Goal: Obtain resource: Download file/media

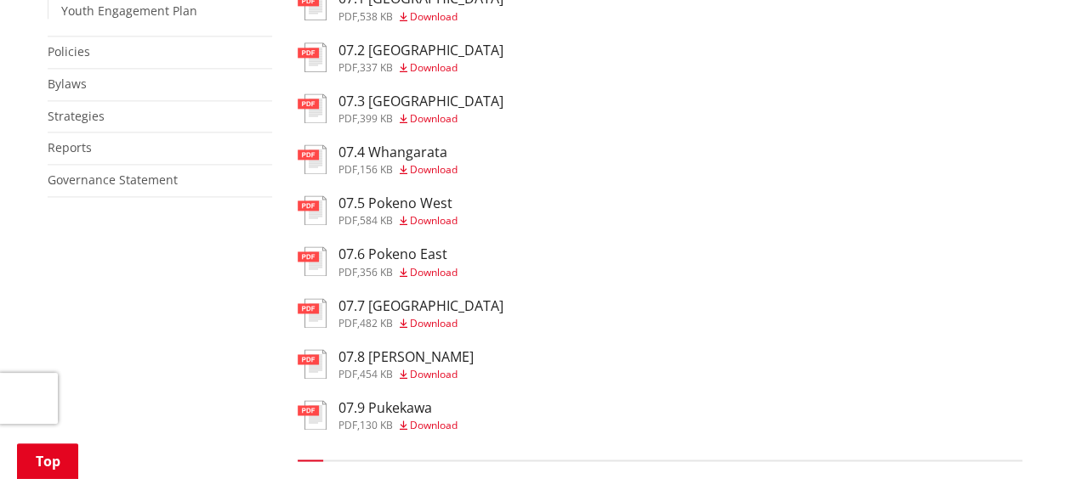
scroll to position [1122, 0]
click at [418, 210] on h3 "07.5 Pokeno West" at bounding box center [397, 203] width 119 height 16
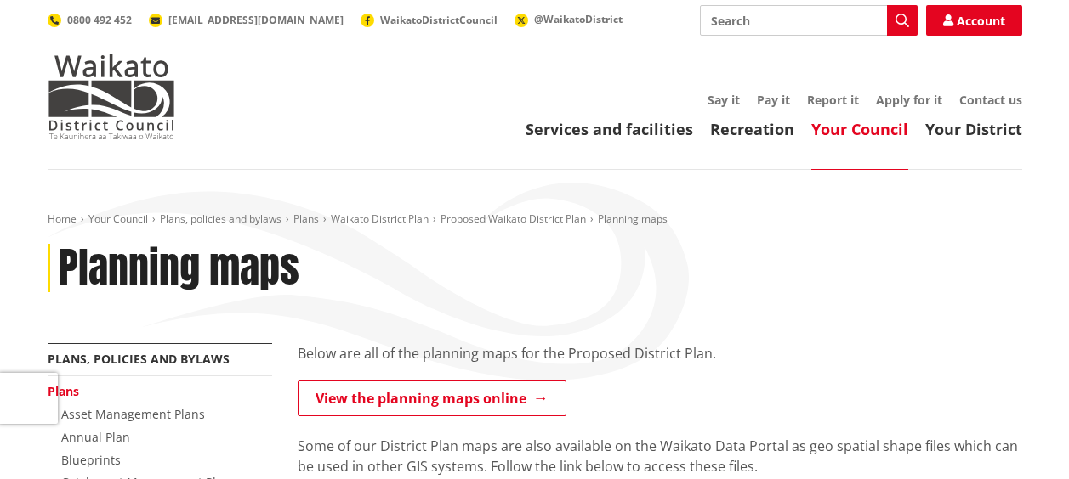
scroll to position [1122, 0]
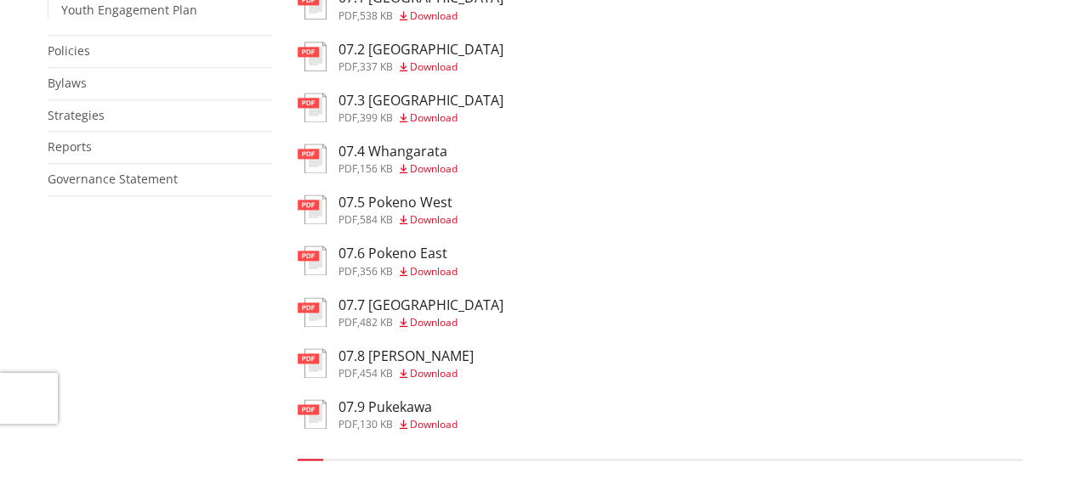
click at [439, 314] on h3 "07.7 Pokeno Town Centre" at bounding box center [420, 306] width 165 height 16
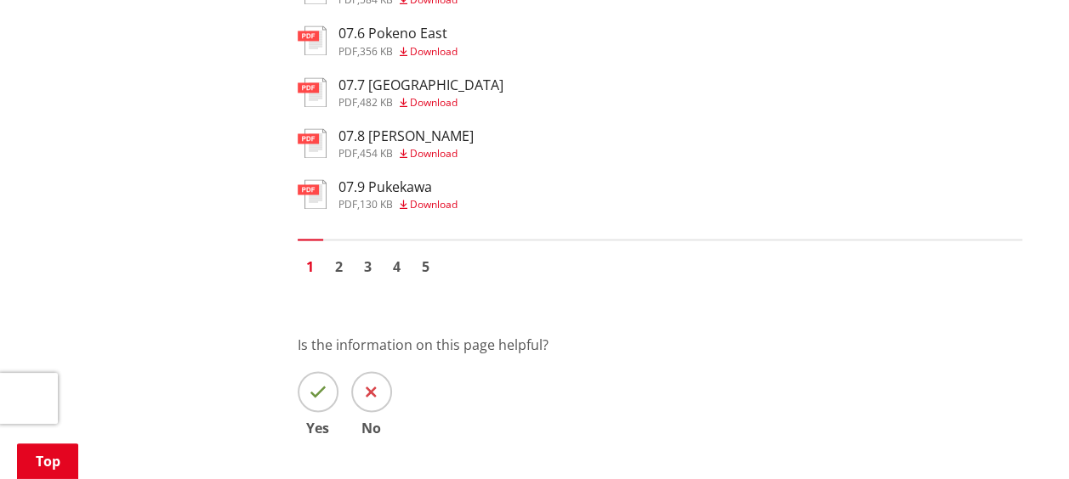
scroll to position [1342, 0]
click at [316, 413] on span at bounding box center [318, 392] width 41 height 41
click at [0, 0] on input "Yes" at bounding box center [0, 0] width 0 height 0
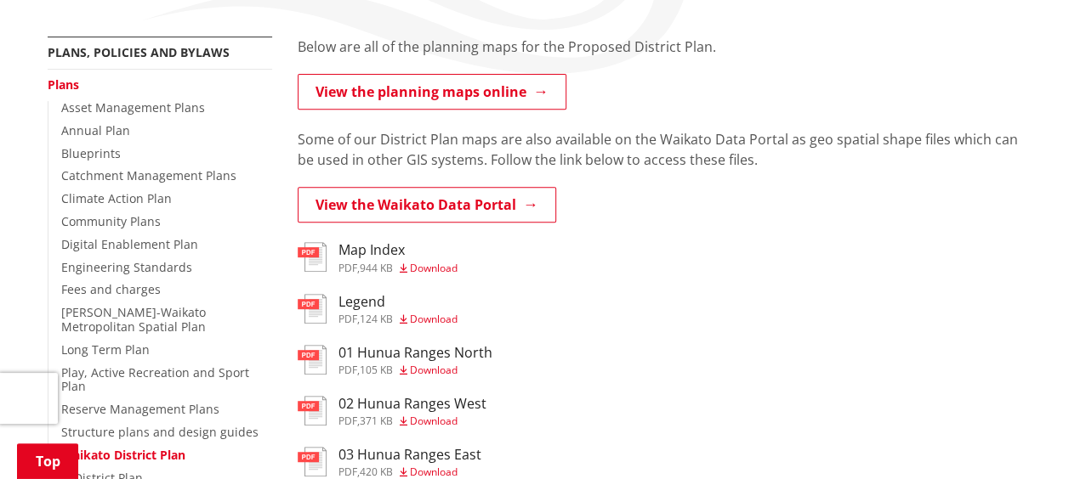
scroll to position [298, 0]
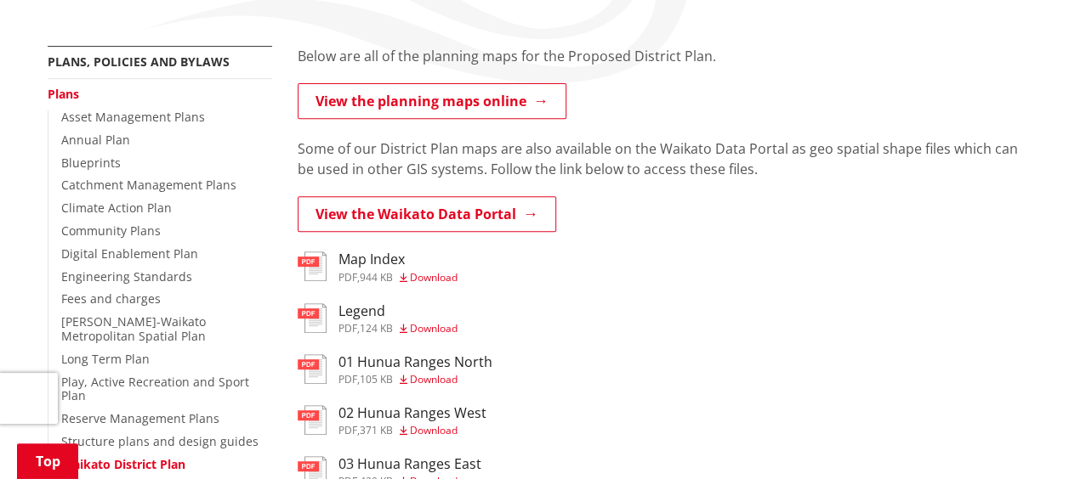
click at [363, 305] on h3 "Legend" at bounding box center [397, 312] width 119 height 16
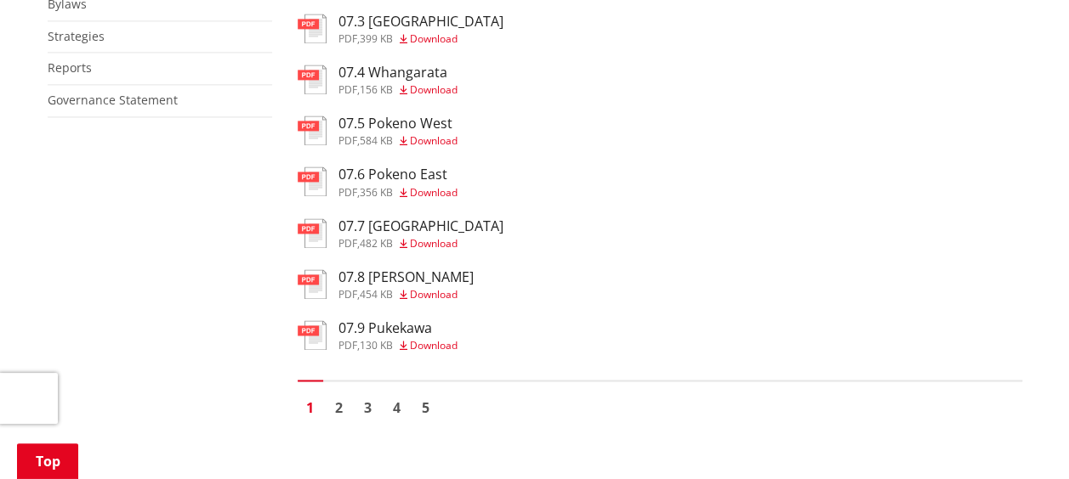
scroll to position [1202, 0]
click at [443, 145] on span "Download" at bounding box center [434, 140] width 48 height 14
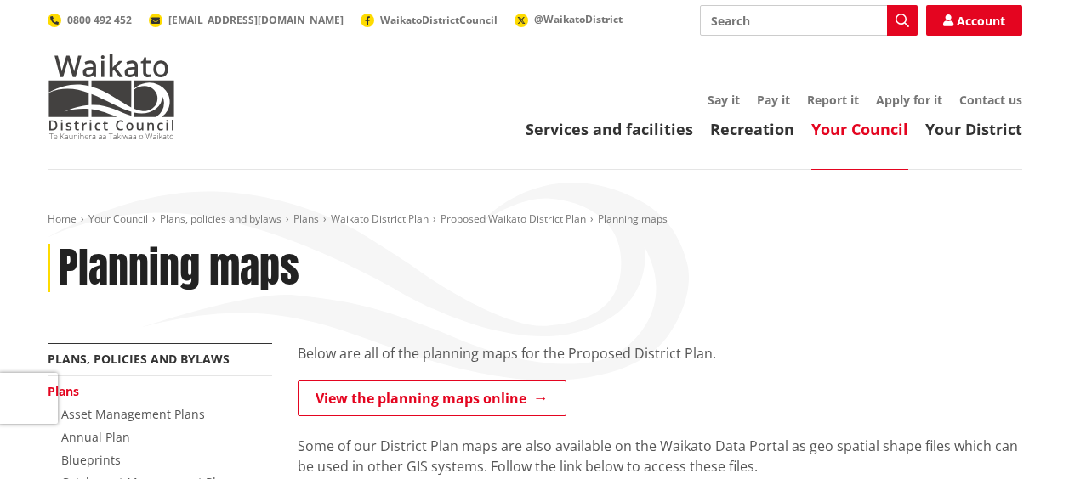
scroll to position [1202, 0]
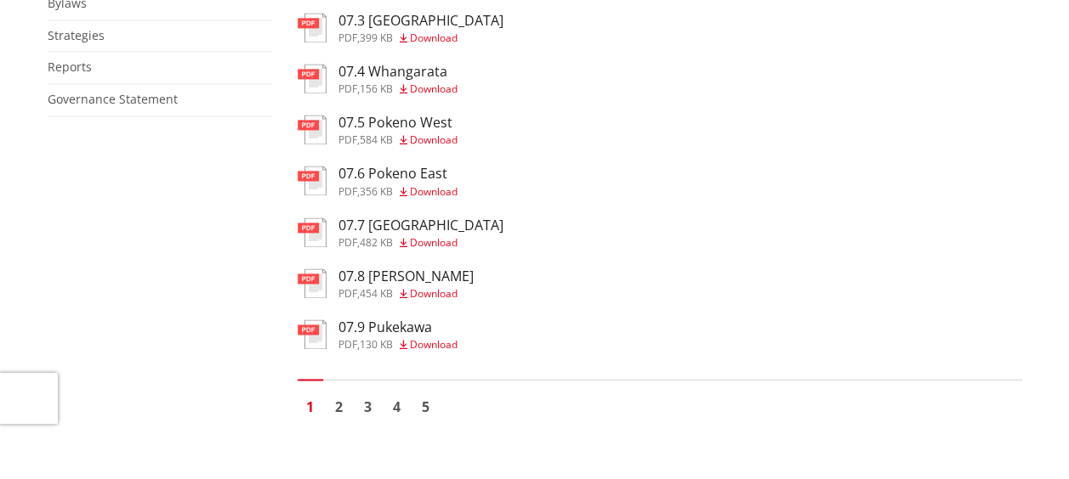
click at [436, 199] on span "Download" at bounding box center [434, 191] width 48 height 14
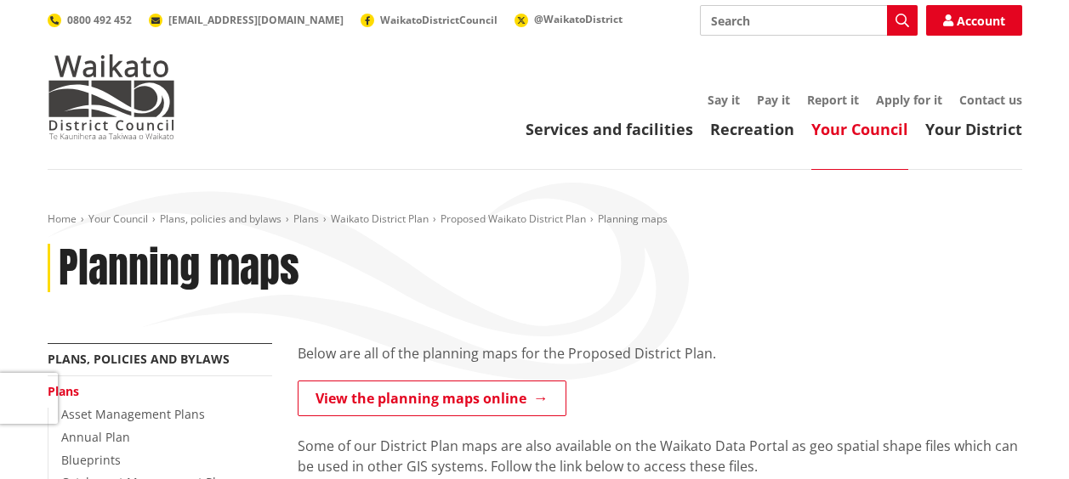
scroll to position [1202, 0]
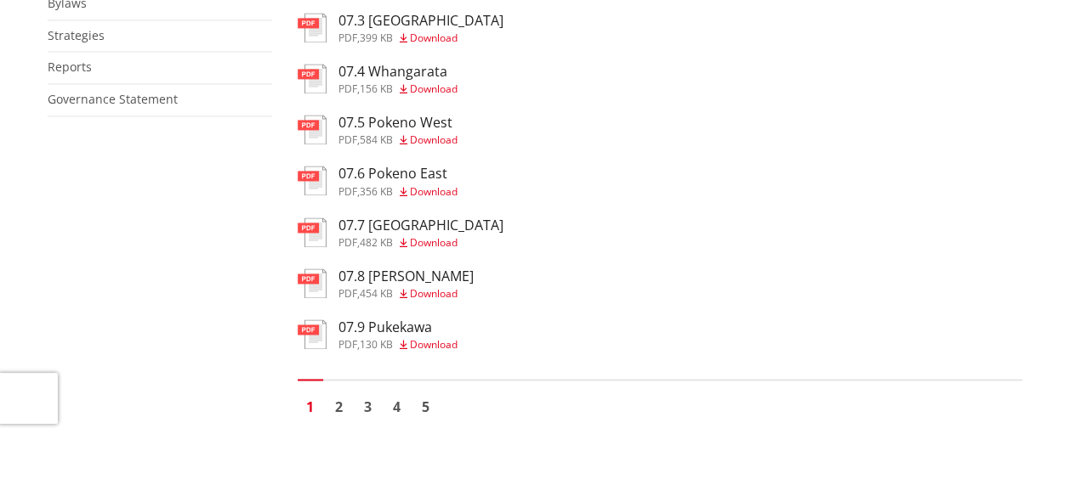
click at [428, 250] on span "Download" at bounding box center [434, 242] width 48 height 14
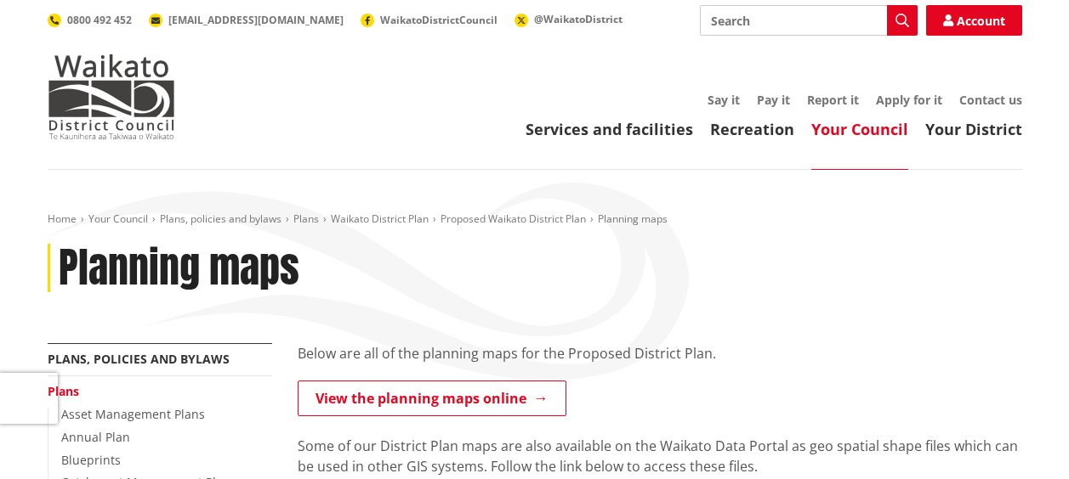
scroll to position [1202, 0]
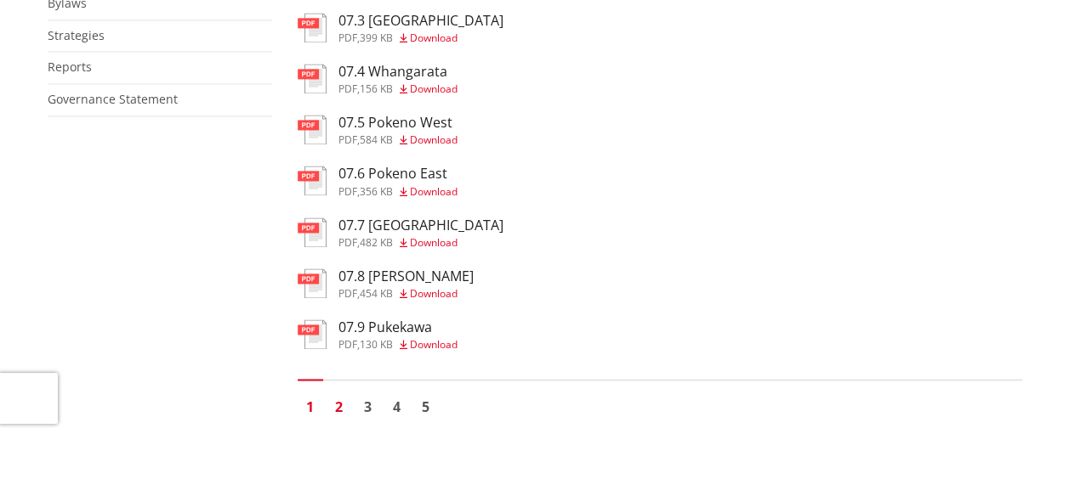
click at [335, 419] on link "2" at bounding box center [339, 407] width 26 height 26
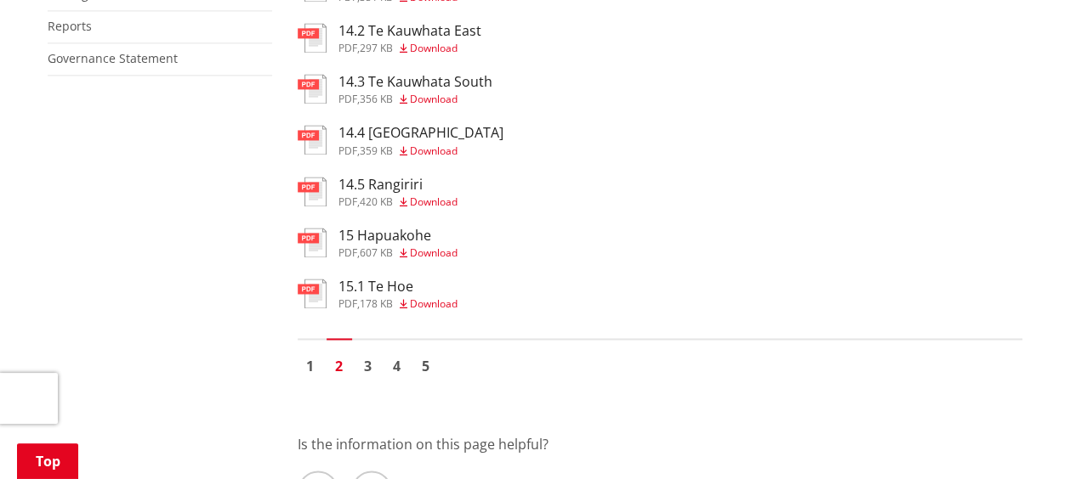
scroll to position [1254, 0]
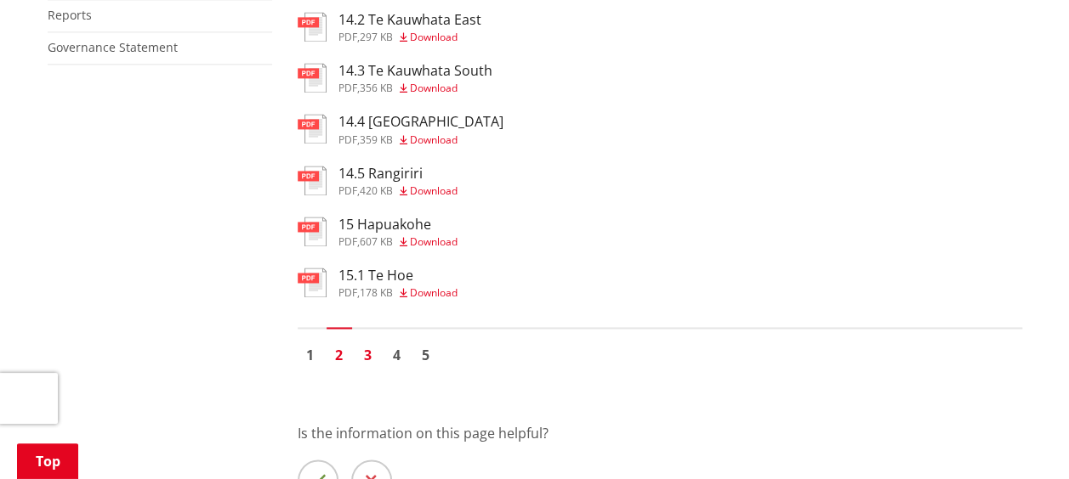
click at [361, 367] on link "3" at bounding box center [368, 355] width 26 height 26
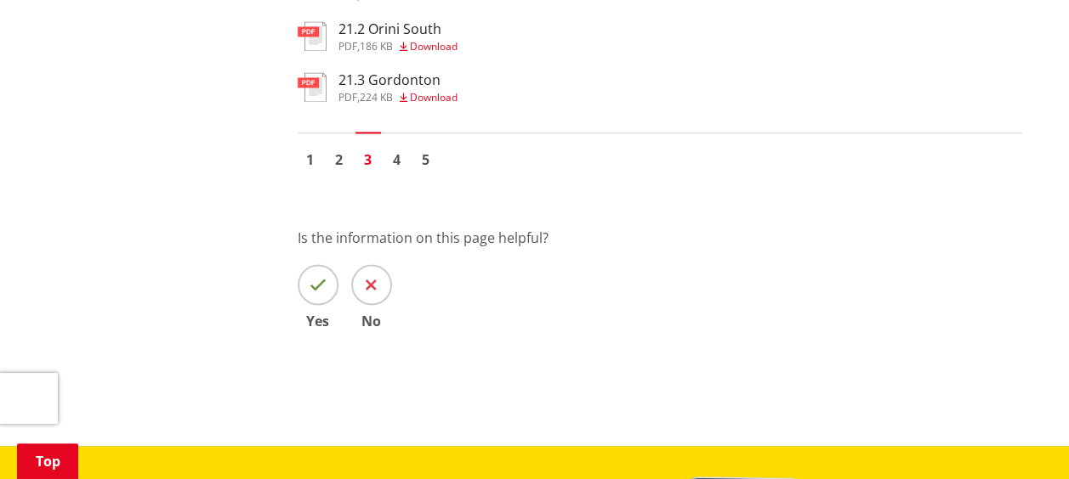
scroll to position [1452, 0]
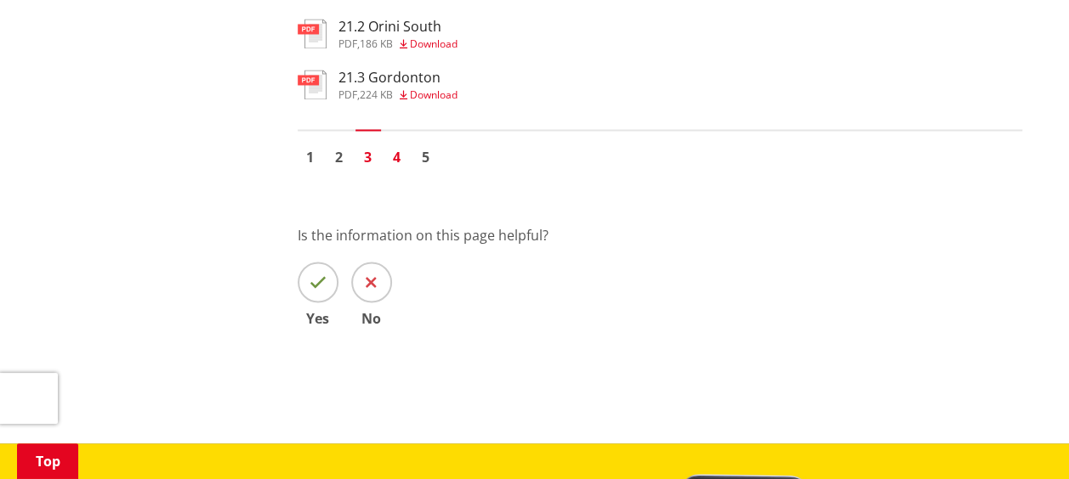
click at [391, 169] on link "4" at bounding box center [397, 157] width 26 height 26
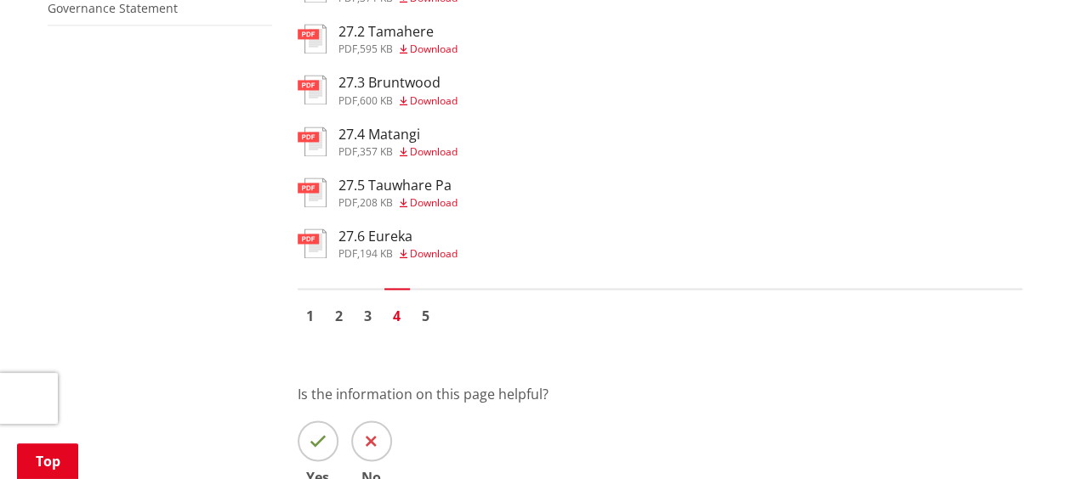
scroll to position [1296, 0]
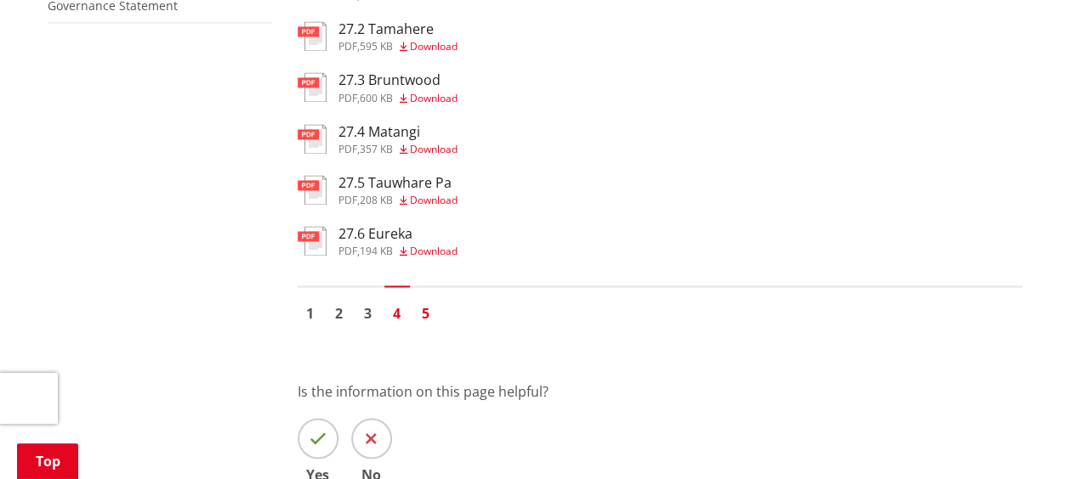
click at [428, 326] on link "5" at bounding box center [426, 313] width 26 height 26
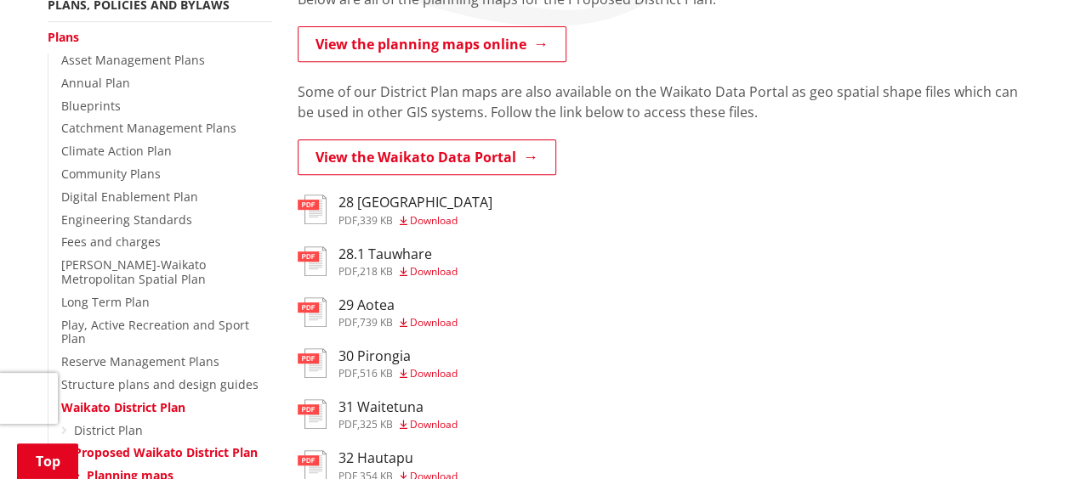
scroll to position [354, 0]
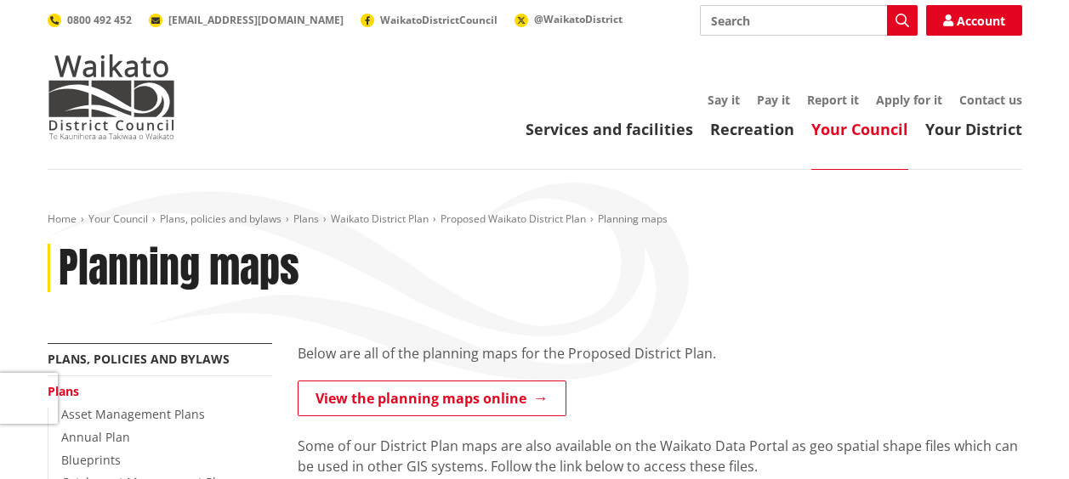
scroll to position [1296, 0]
